Goal: Task Accomplishment & Management: Complete application form

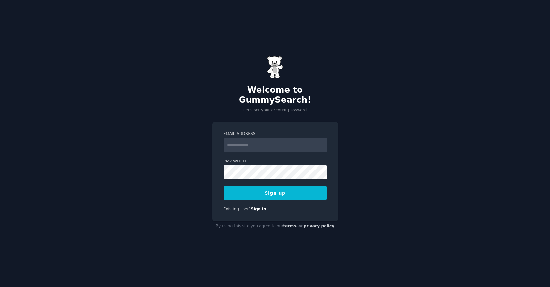
click at [267, 138] on input "Email Address" at bounding box center [274, 145] width 103 height 14
type input "**********"
click at [294, 186] on button "Sign up" at bounding box center [274, 192] width 103 height 13
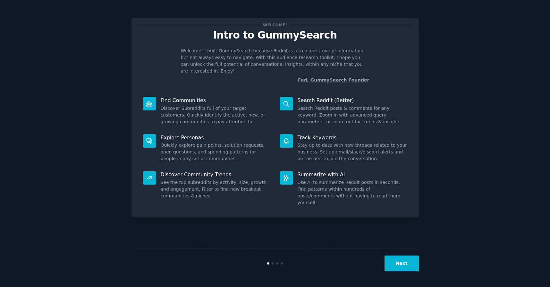
click at [396, 265] on button "Next" at bounding box center [401, 263] width 34 height 16
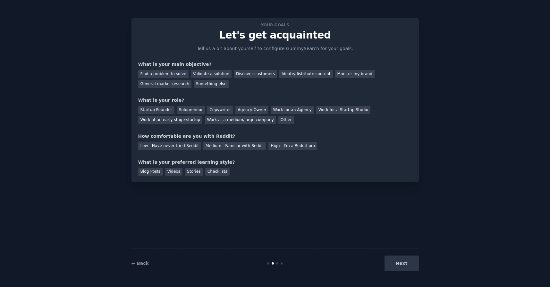
click at [396, 265] on div "Next" at bounding box center [371, 263] width 96 height 16
click at [175, 72] on div "Find a problem to solve" at bounding box center [163, 74] width 50 height 8
click at [205, 74] on div "Validate a solution" at bounding box center [211, 74] width 41 height 8
click at [166, 72] on div "Find a problem to solve" at bounding box center [163, 74] width 50 height 8
click at [197, 75] on div "Validate a solution" at bounding box center [211, 74] width 41 height 8
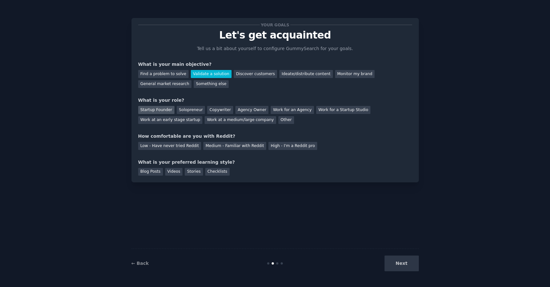
click at [160, 110] on div "Startup Founder" at bounding box center [156, 110] width 36 height 8
click at [193, 149] on div "Low - Have never tried Reddit" at bounding box center [169, 146] width 63 height 8
click at [153, 172] on div "Blog Posts" at bounding box center [150, 172] width 25 height 8
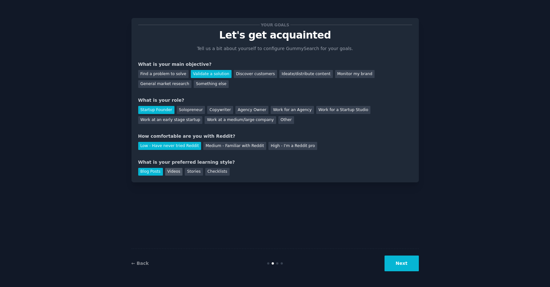
click at [165, 168] on div "Videos" at bounding box center [174, 172] width 18 height 8
click at [396, 262] on button "Next" at bounding box center [401, 263] width 34 height 16
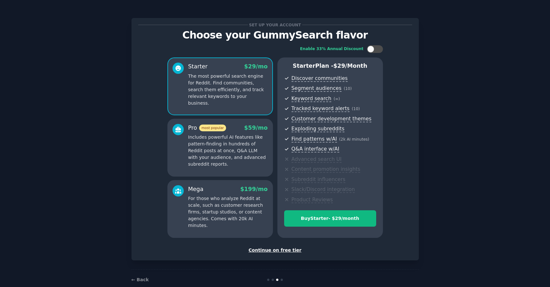
click at [231, 134] on p "Includes powerful AI features like pattern-finding in hundreds of Reddit posts …" at bounding box center [228, 151] width 80 height 34
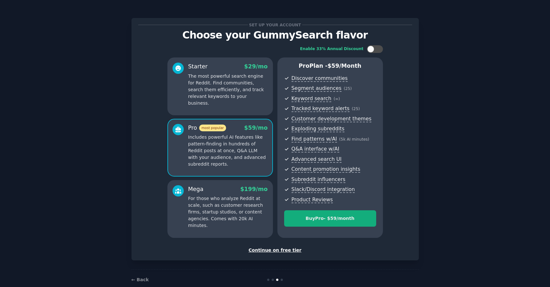
scroll to position [12, 0]
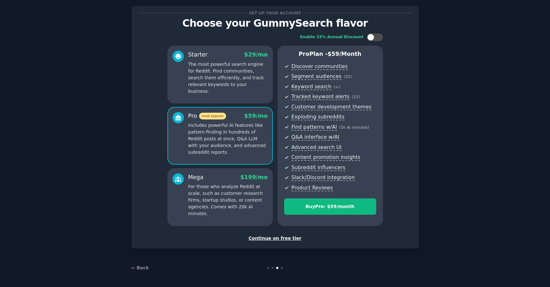
click at [276, 239] on div "Continue on free tier" at bounding box center [275, 238] width 274 height 7
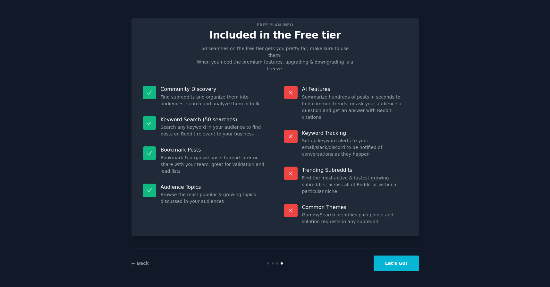
click at [400, 265] on button "Let's Go!" at bounding box center [396, 263] width 45 height 16
